Goal: Find specific page/section: Find specific page/section

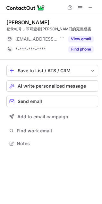
scroll to position [3, 3]
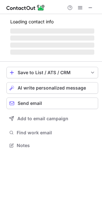
scroll to position [149, 102]
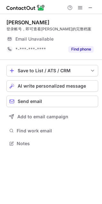
scroll to position [3, 3]
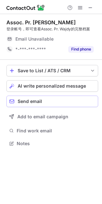
scroll to position [3, 3]
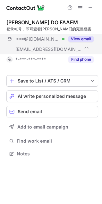
scroll to position [149, 102]
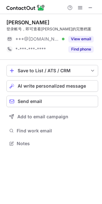
scroll to position [3, 3]
